Goal: Obtain resource: Download file/media

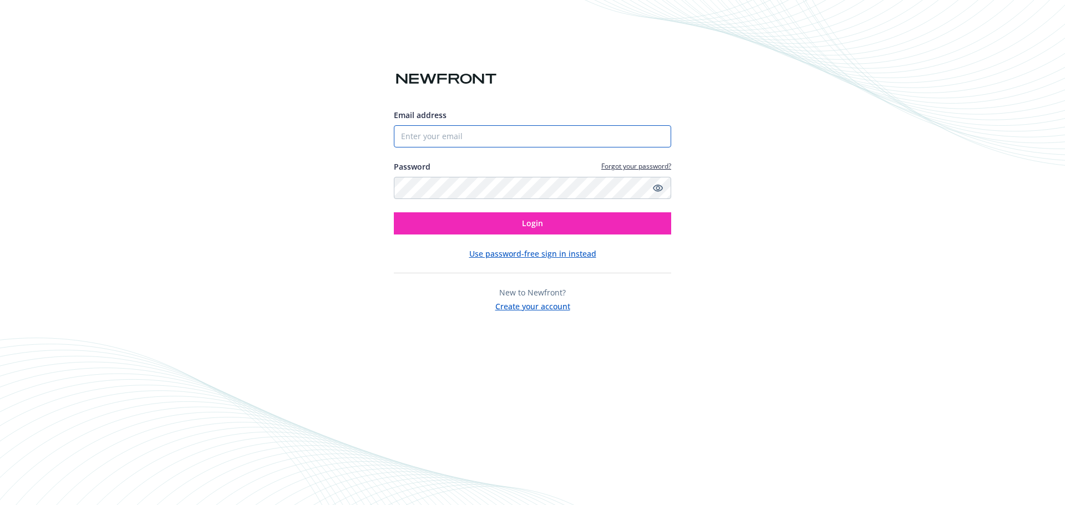
click at [459, 134] on input "Email address" at bounding box center [532, 136] width 277 height 22
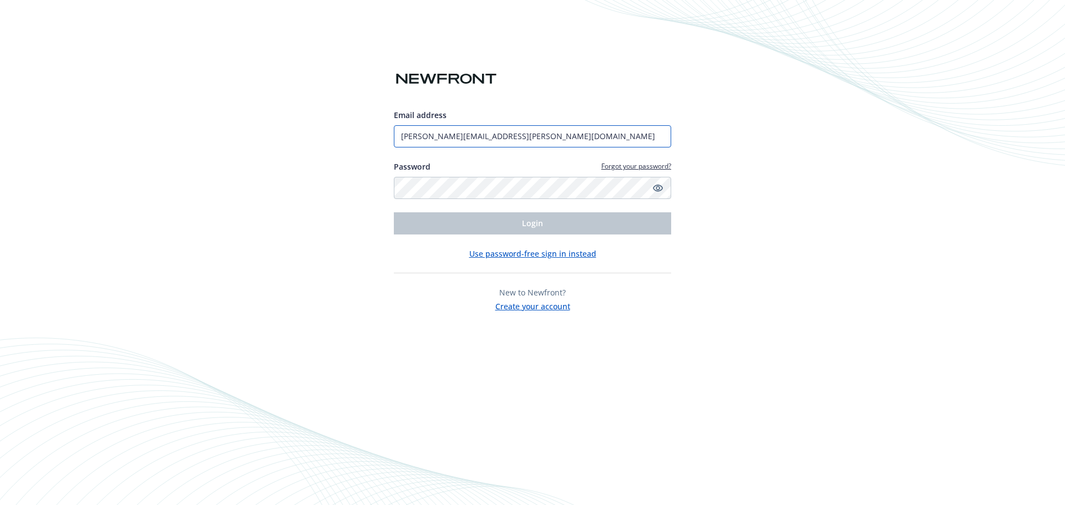
type input "[PERSON_NAME][EMAIL_ADDRESS][PERSON_NAME][DOMAIN_NAME]"
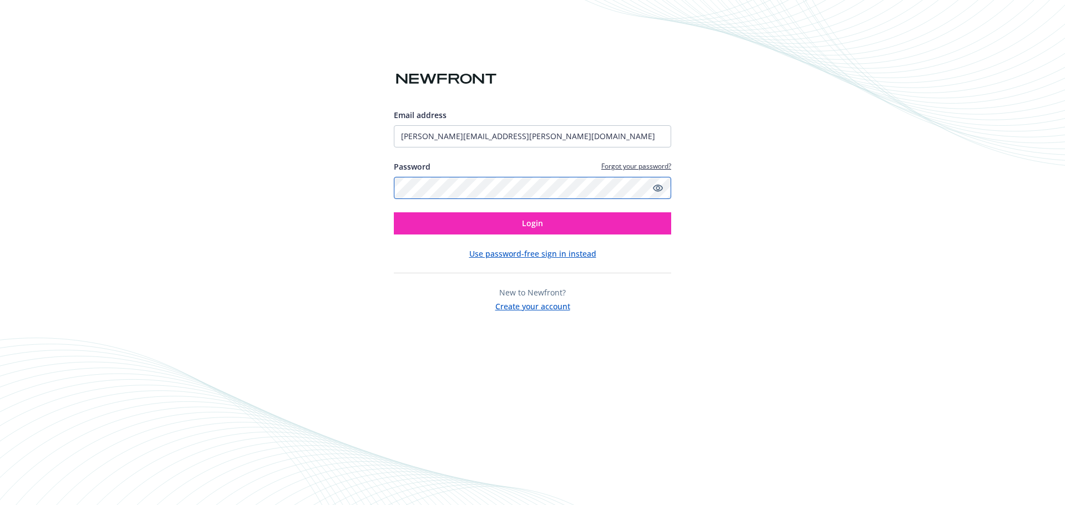
click at [394, 212] on button "Login" at bounding box center [532, 223] width 277 height 22
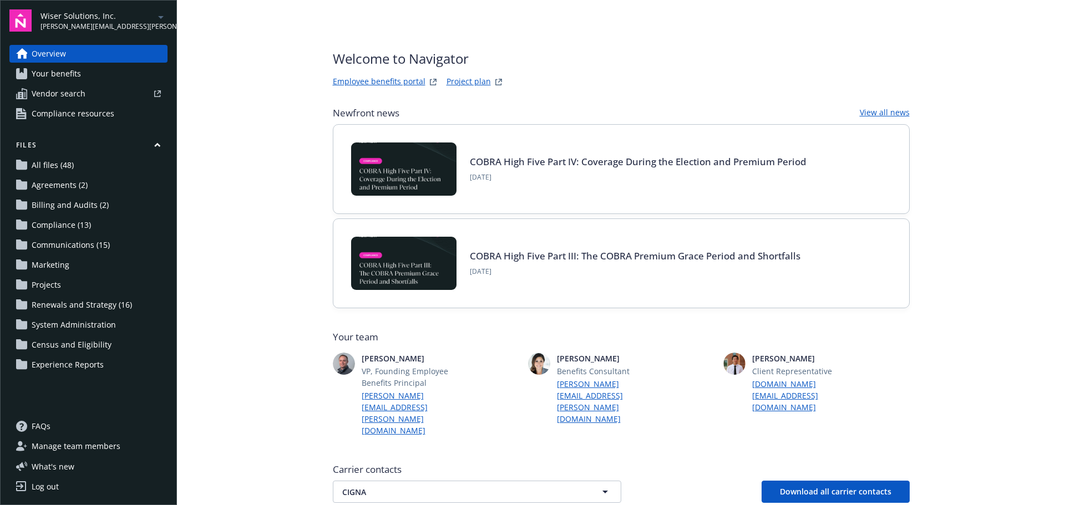
click at [99, 24] on span "[PERSON_NAME][EMAIL_ADDRESS][PERSON_NAME][DOMAIN_NAME]" at bounding box center [97, 27] width 114 height 10
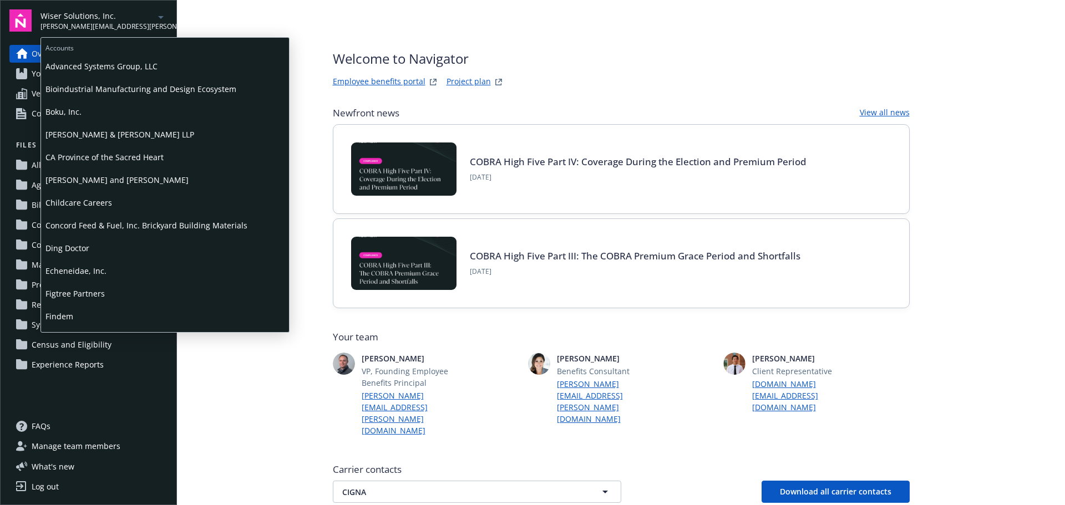
click at [100, 67] on span "Advanced Systems Group, LLC" at bounding box center [164, 66] width 239 height 23
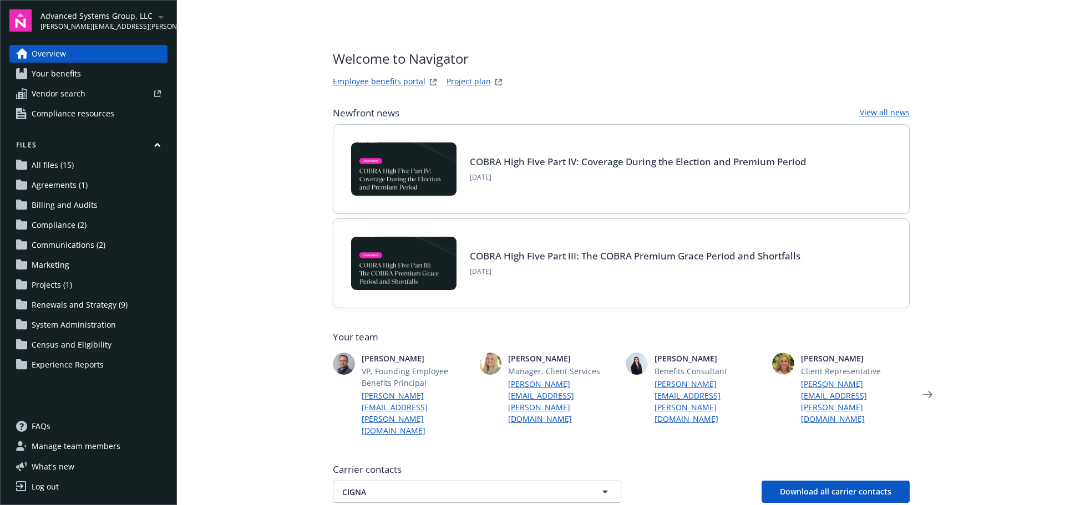
click at [57, 74] on span "Your benefits" at bounding box center [56, 74] width 49 height 18
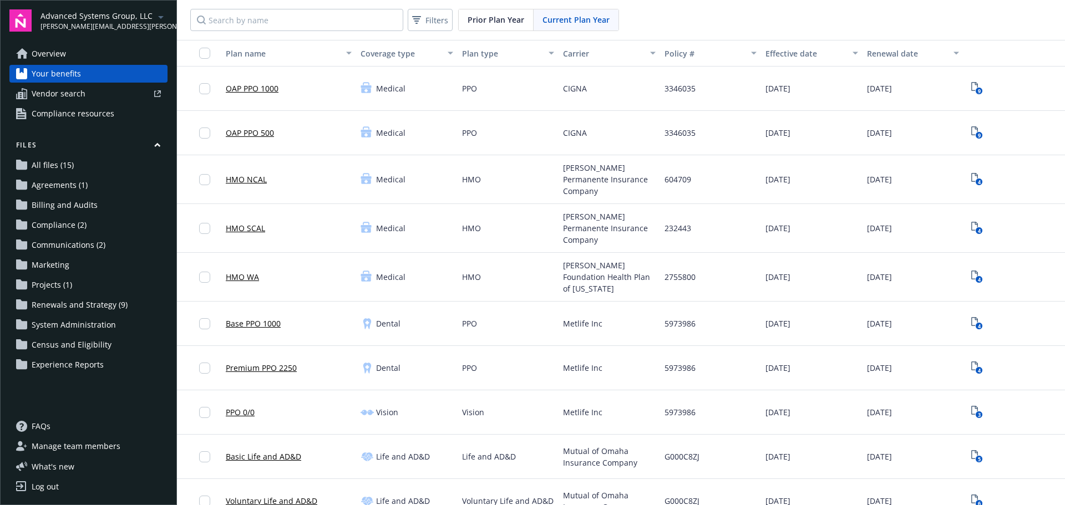
click at [94, 313] on span "Renewals and Strategy (9)" at bounding box center [80, 305] width 96 height 18
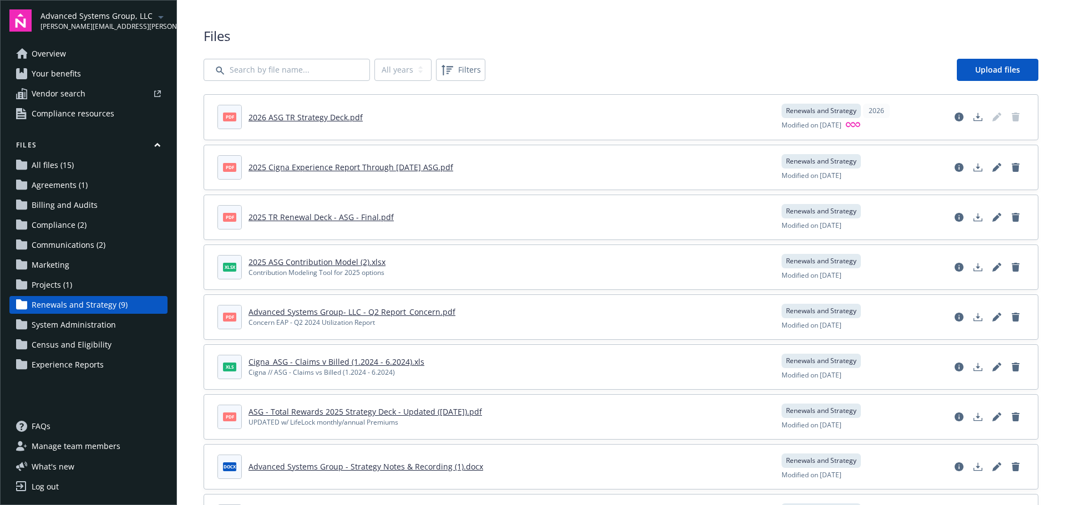
click at [317, 113] on link "2026 ASG TR Strategy Deck.pdf" at bounding box center [305, 117] width 114 height 11
click at [294, 116] on link "2026 ASG TR Strategy Deck.pdf" at bounding box center [305, 117] width 114 height 11
